Goal: Transaction & Acquisition: Purchase product/service

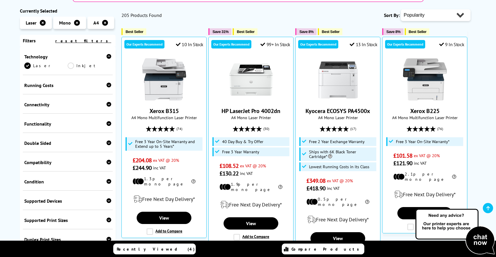
scroll to position [115, 0]
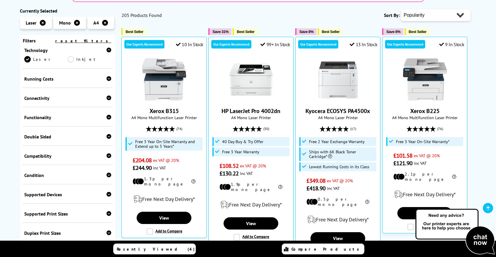
click at [107, 97] on icon at bounding box center [108, 98] width 5 height 5
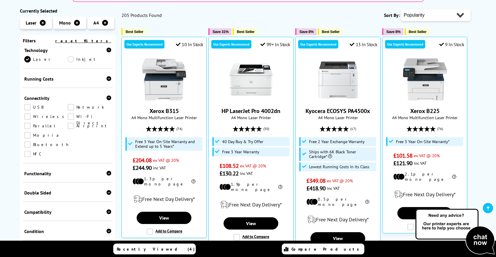
click at [71, 109] on link "Network" at bounding box center [90, 107] width 44 height 6
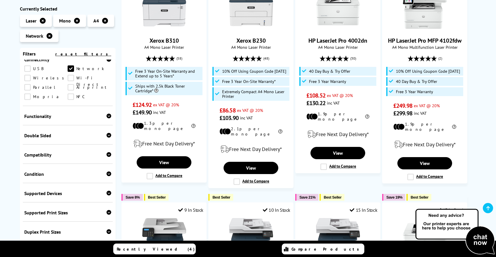
scroll to position [161, 0]
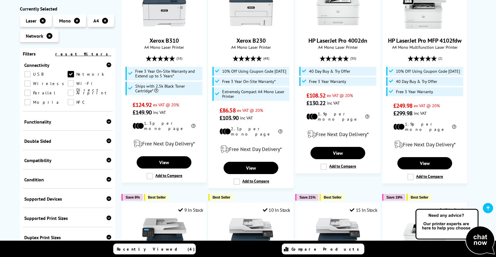
click at [70, 96] on link "Airprint" at bounding box center [90, 93] width 44 height 6
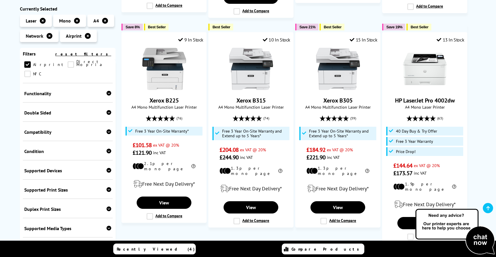
scroll to position [187, 0]
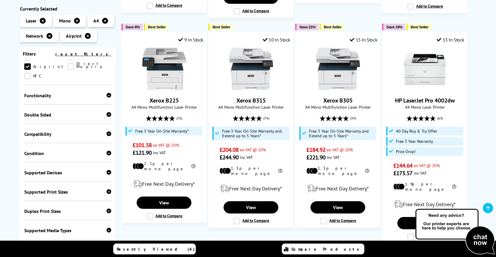
click at [107, 136] on icon at bounding box center [108, 134] width 5 height 5
click at [73, 147] on link "Mac" at bounding box center [90, 143] width 44 height 6
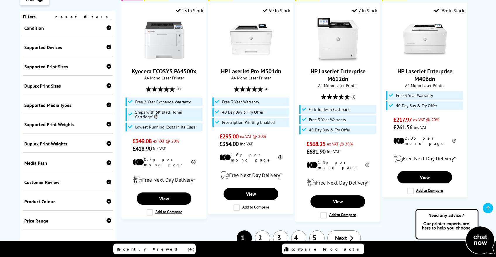
scroll to position [578, 0]
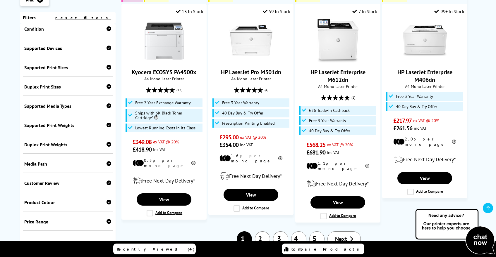
click at [107, 219] on icon at bounding box center [108, 221] width 5 height 5
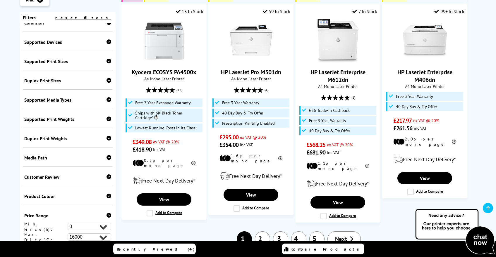
scroll to position [321, 0]
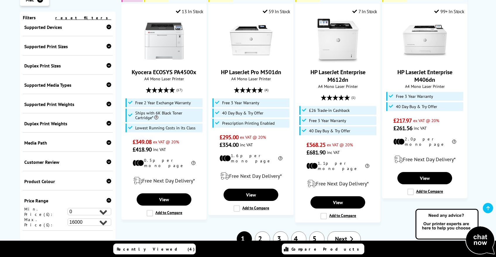
click at [102, 208] on select "0 100 200 300 400 500 600 700 800 900 1000 2000 3000 4000 5000 6000 8000 10000 …" at bounding box center [90, 211] width 44 height 7
select select "300"
click at [68, 208] on select "0 100 200 300 400 500 600 700 800 900 1000 2000 3000 4000 5000 6000 8000 10000 …" at bounding box center [90, 211] width 44 height 7
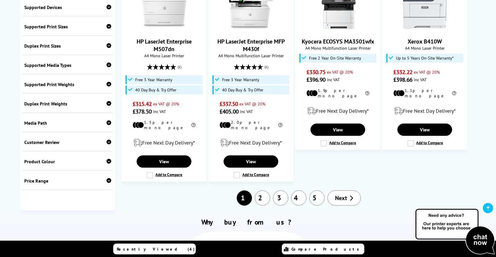
scroll to position [652, 0]
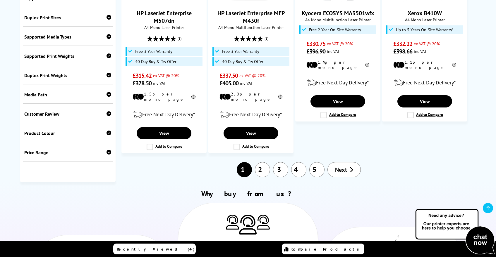
click at [106, 150] on div at bounding box center [108, 153] width 5 height 6
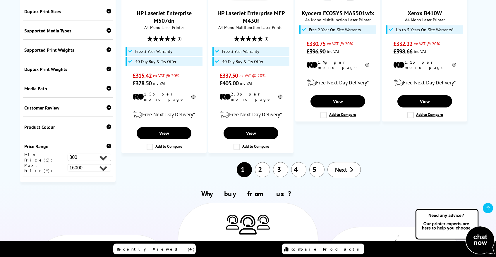
click at [98, 164] on select "0 100 200 300 400 500 600 700 800 900 1000 2000 3000 4000 5000 6000 8000 10000 …" at bounding box center [90, 167] width 44 height 7
select select "700"
click at [68, 164] on select "0 100 200 300 400 500 600 700 800 900 1000 2000 3000 4000 5000 6000 8000 10000 …" at bounding box center [90, 167] width 44 height 7
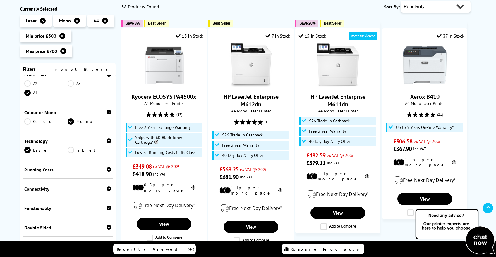
scroll to position [52, 0]
click at [108, 210] on icon at bounding box center [108, 208] width 5 height 5
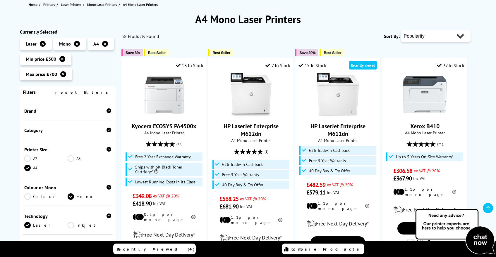
scroll to position [68, 0]
click at [106, 129] on icon at bounding box center [108, 130] width 5 height 5
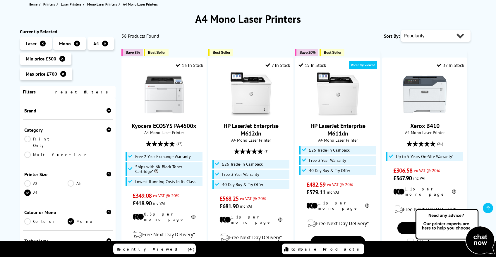
click at [44, 139] on link "Print Only" at bounding box center [46, 142] width 44 height 13
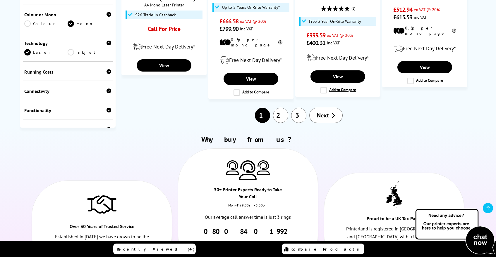
scroll to position [675, 0]
click at [326, 111] on span "Next" at bounding box center [323, 115] width 12 height 8
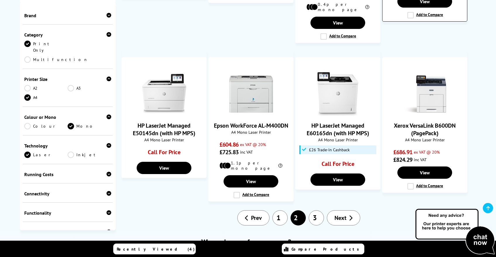
scroll to position [499, 0]
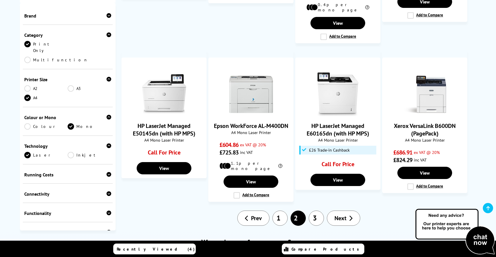
click at [351, 211] on link "Next" at bounding box center [343, 218] width 33 height 15
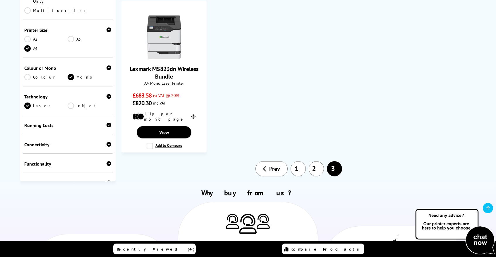
scroll to position [514, 0]
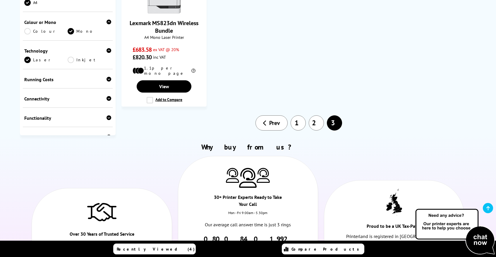
click at [296, 116] on link "1" at bounding box center [297, 123] width 15 height 15
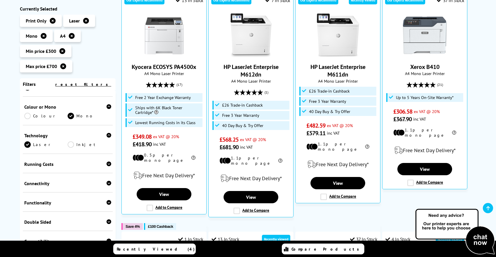
scroll to position [102, 0]
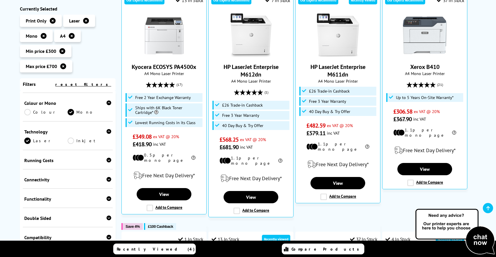
click at [107, 177] on icon at bounding box center [108, 179] width 5 height 5
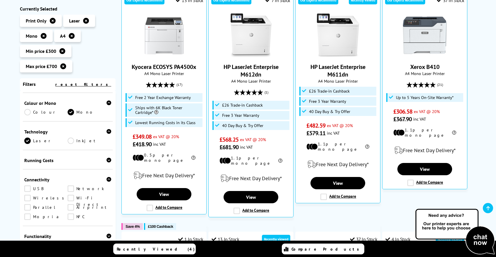
click at [70, 186] on link "Network" at bounding box center [90, 189] width 44 height 6
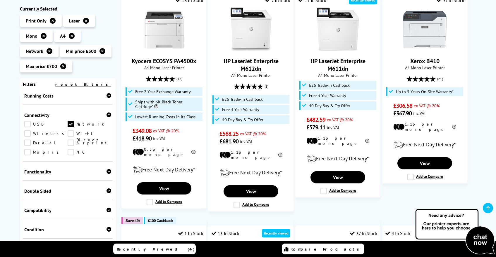
scroll to position [166, 0]
click at [71, 141] on link "Airprint" at bounding box center [90, 144] width 44 height 6
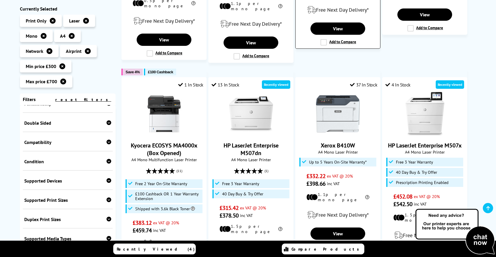
scroll to position [282, 0]
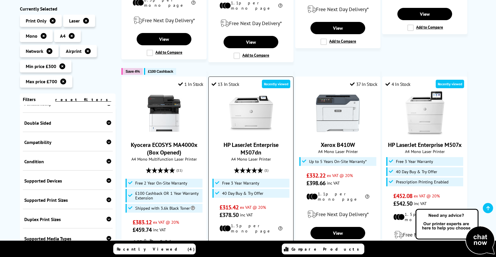
click at [254, 114] on img at bounding box center [251, 114] width 44 height 44
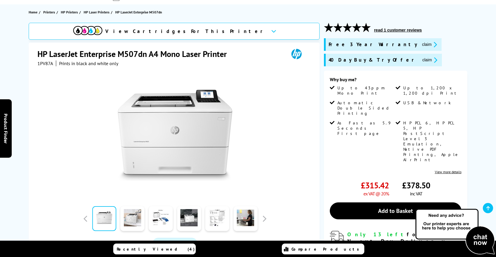
scroll to position [81, 0]
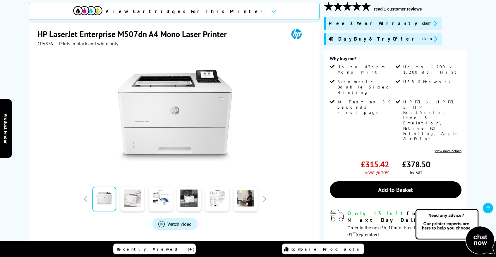
click at [135, 201] on link at bounding box center [132, 199] width 24 height 25
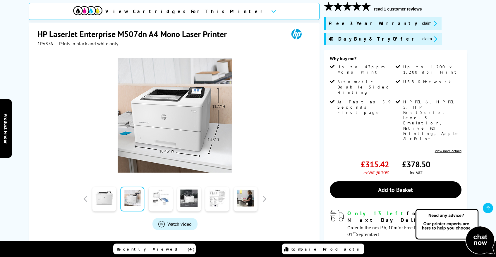
click at [157, 198] on link at bounding box center [161, 199] width 24 height 25
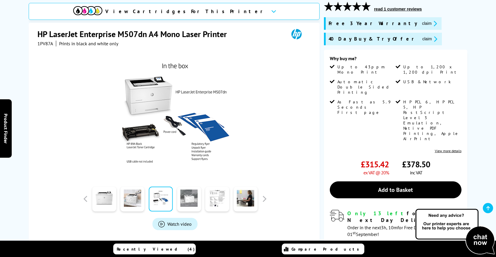
click at [184, 204] on link at bounding box center [189, 199] width 24 height 25
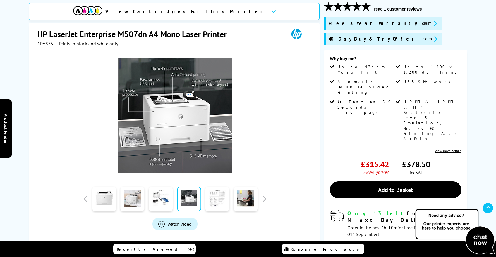
click at [212, 198] on link at bounding box center [217, 199] width 24 height 25
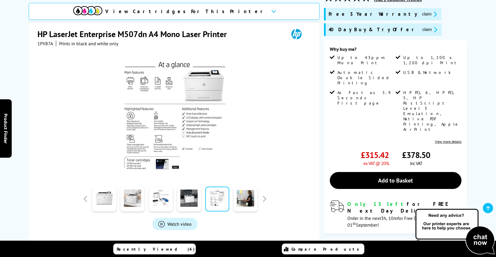
scroll to position [93, 0]
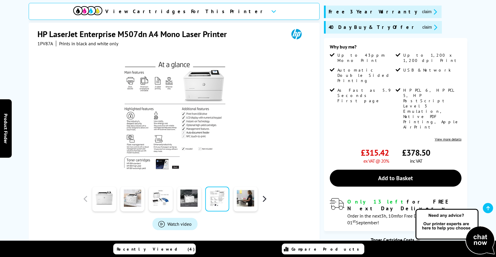
click at [264, 195] on button "button" at bounding box center [264, 199] width 9 height 9
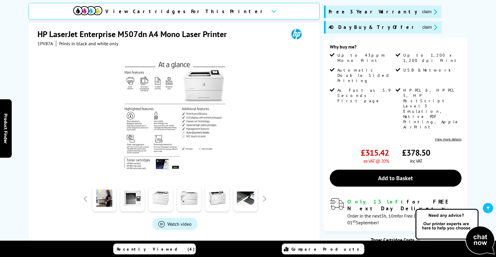
click at [166, 192] on link at bounding box center [161, 199] width 24 height 25
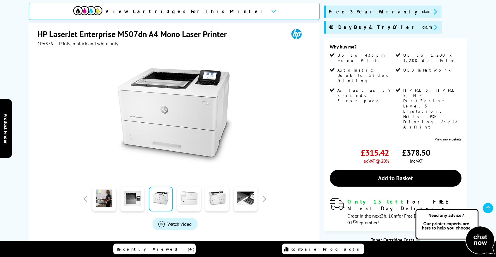
click at [190, 189] on link at bounding box center [189, 199] width 24 height 25
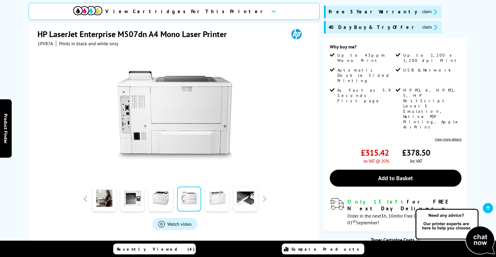
click at [216, 187] on link at bounding box center [217, 199] width 24 height 25
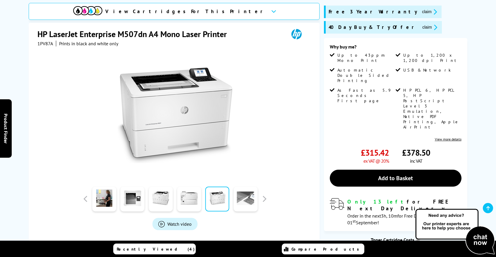
click at [248, 187] on link at bounding box center [245, 199] width 24 height 25
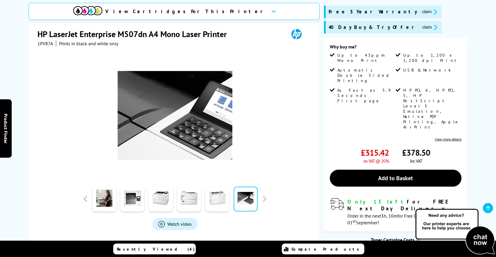
click at [222, 188] on link at bounding box center [217, 199] width 24 height 25
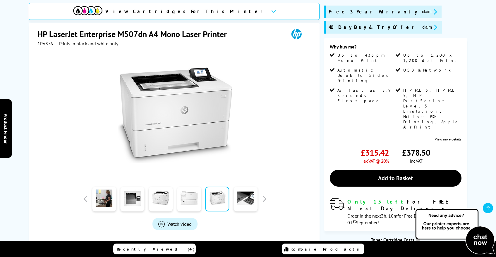
click at [189, 187] on link at bounding box center [189, 199] width 24 height 25
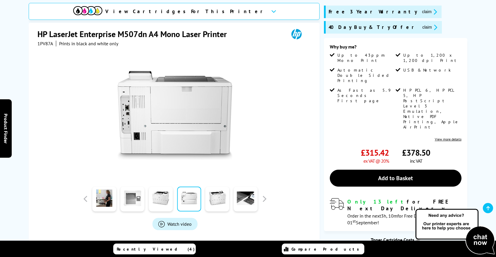
click at [135, 191] on link at bounding box center [132, 199] width 24 height 25
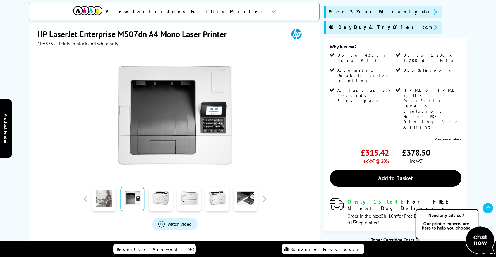
click at [106, 187] on link at bounding box center [104, 199] width 24 height 25
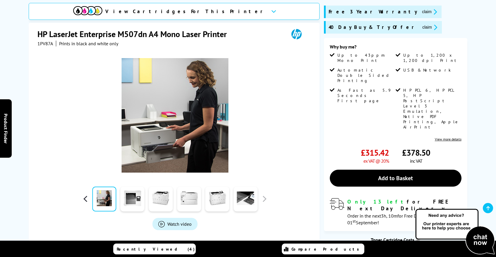
click at [85, 195] on button "button" at bounding box center [85, 199] width 9 height 9
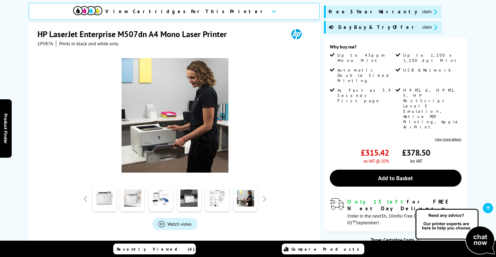
click at [135, 190] on link at bounding box center [132, 199] width 24 height 25
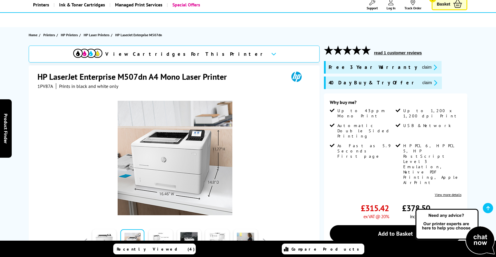
scroll to position [67, 0]
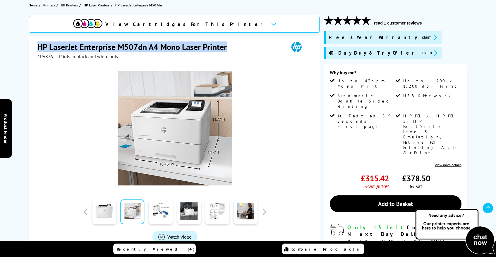
drag, startPoint x: 229, startPoint y: 49, endPoint x: 39, endPoint y: 51, distance: 189.5
click at [39, 51] on h1 "HP LaserJet Enterprise M507dn A4 Mono Laser Printer" at bounding box center [134, 47] width 195 height 11
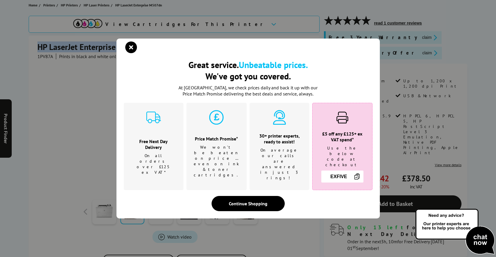
copy h1 "HP LaserJet Enterprise M507dn A4 Mono Laser Printer"
click at [125, 54] on div "Great service. Unbeatable prices. We've got you covered." at bounding box center [248, 52] width 249 height 13
click at [129, 53] on icon "close modal" at bounding box center [131, 48] width 12 height 12
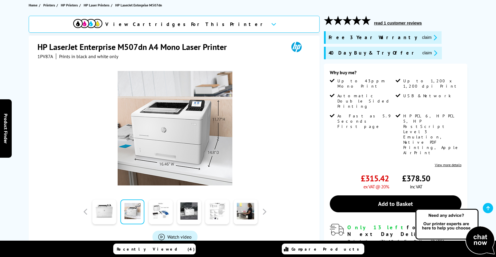
click at [133, 49] on h1 "HP LaserJet Enterprise M507dn A4 Mono Laser Printer" at bounding box center [134, 47] width 195 height 11
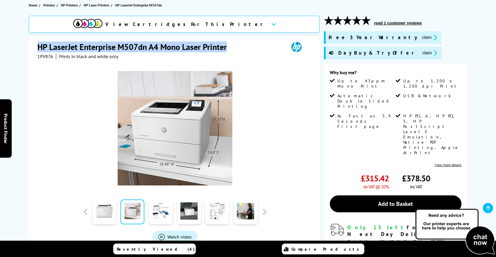
click at [133, 49] on h1 "HP LaserJet Enterprise M507dn A4 Mono Laser Printer" at bounding box center [134, 47] width 195 height 11
copy div "HP LaserJet Enterprise M507dn A4 Mono Laser Printer"
